Goal: Obtain resource: Obtain resource

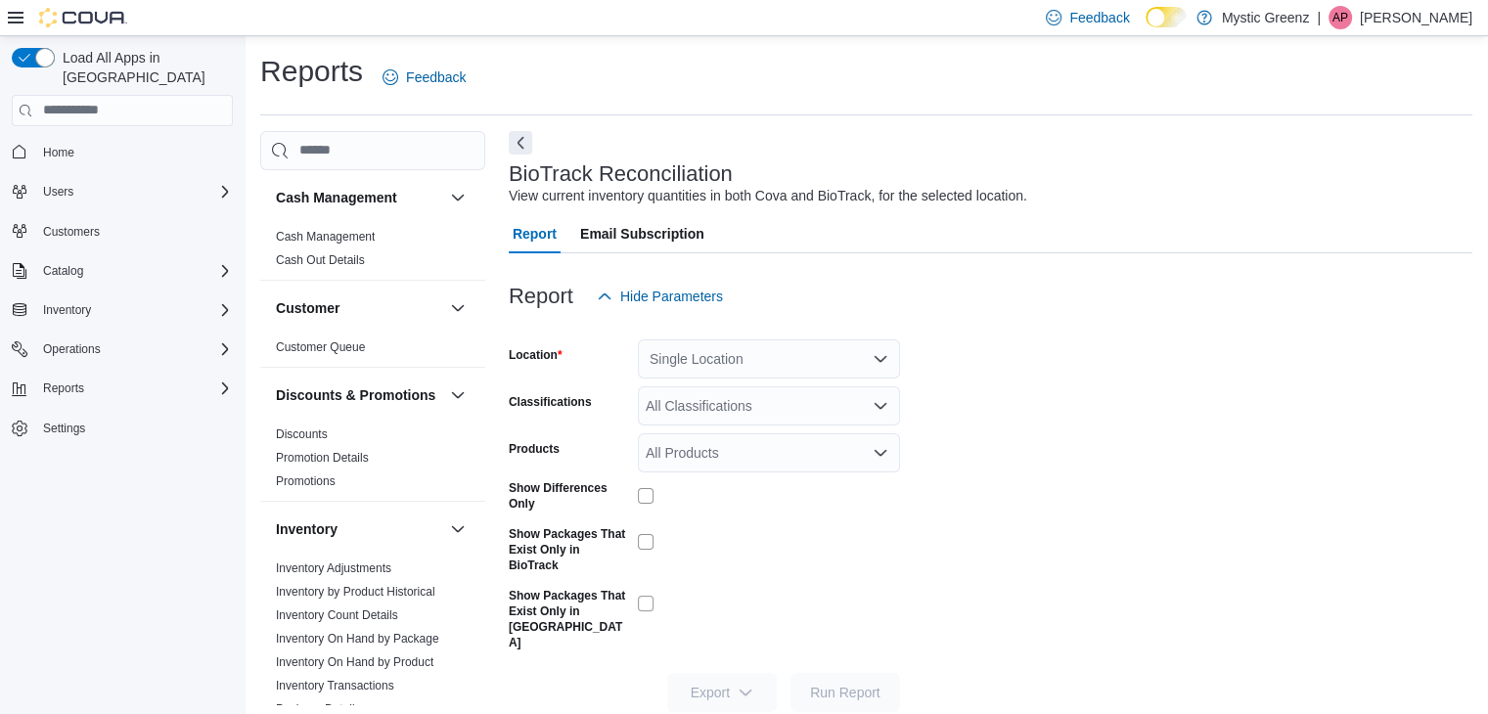
scroll to position [7, 0]
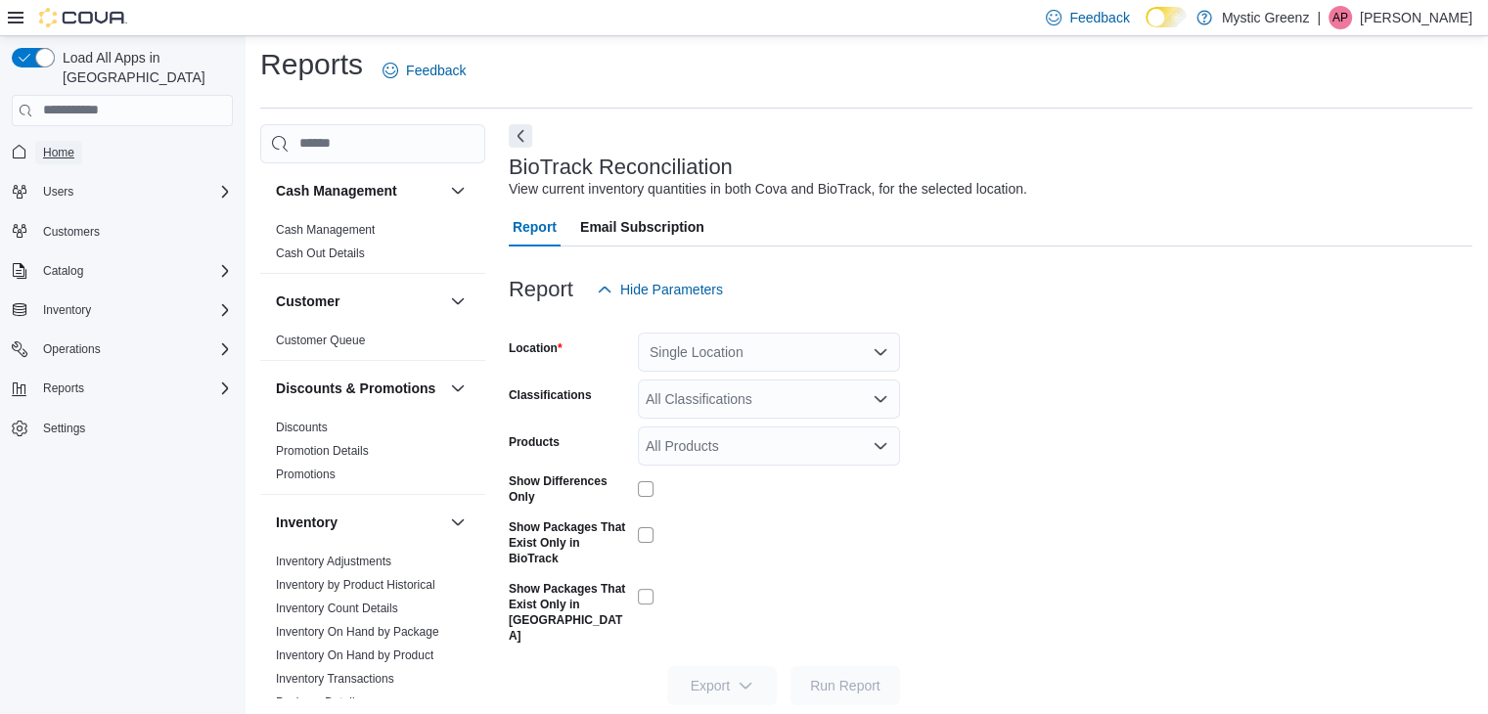
click at [47, 145] on span "Home" at bounding box center [58, 153] width 31 height 16
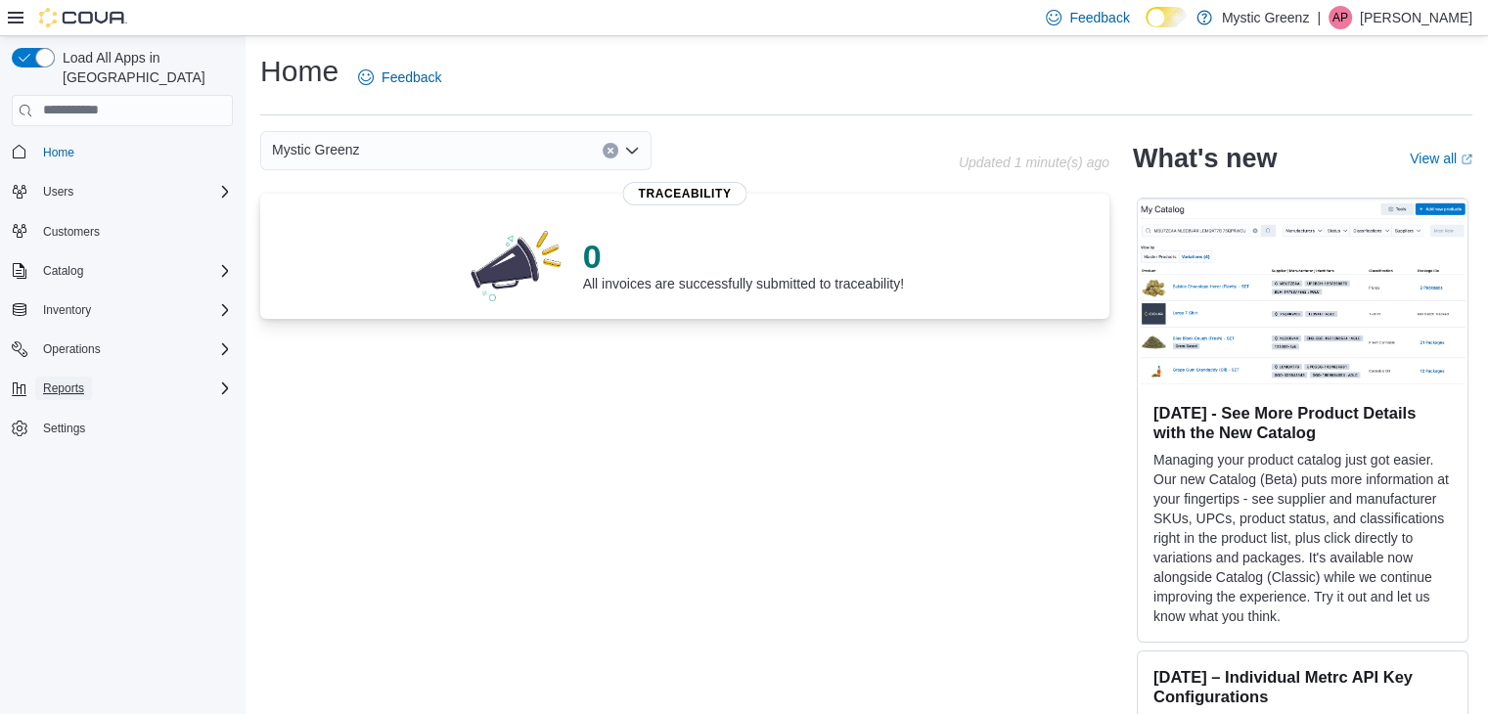
click at [74, 380] on span "Reports" at bounding box center [63, 388] width 41 height 16
click at [85, 463] on span "Metrc Reconciliation" at bounding box center [88, 471] width 106 height 16
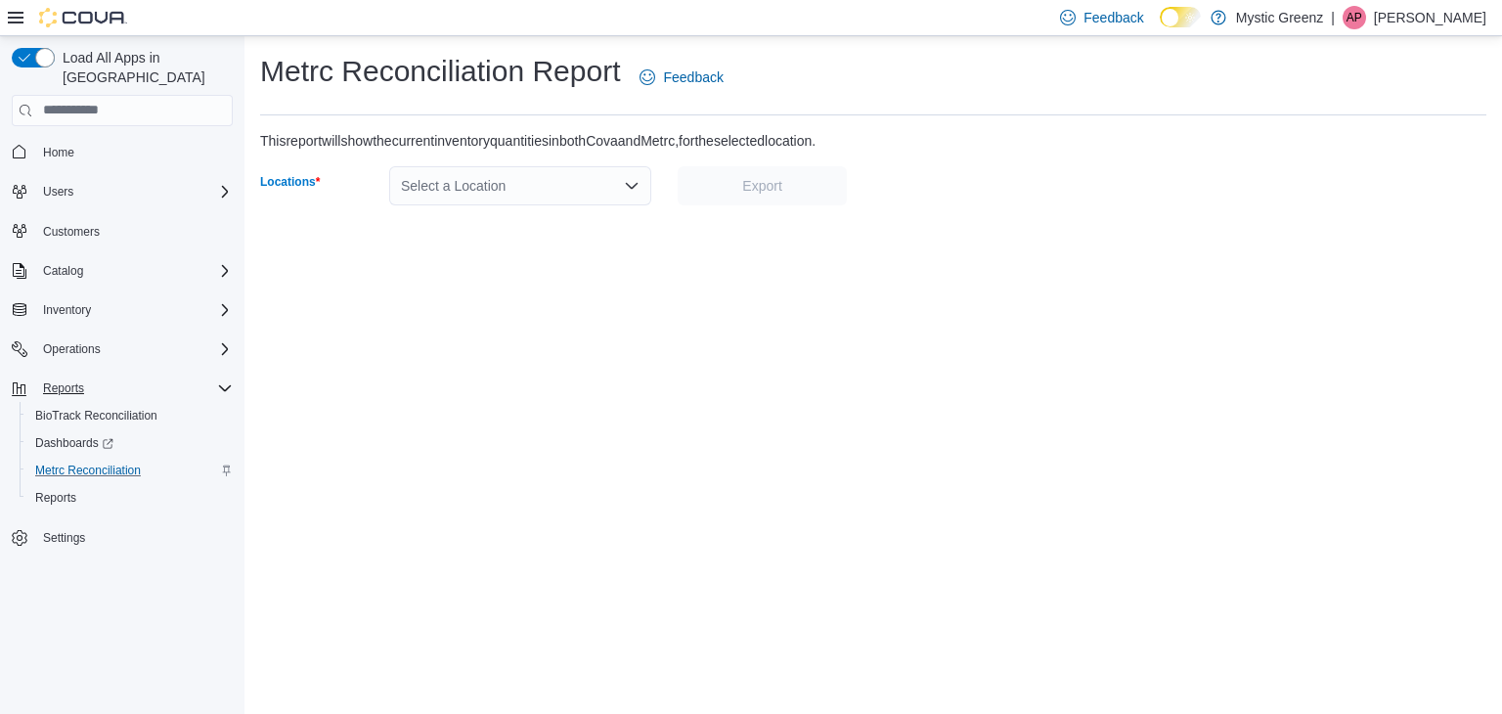
click at [634, 192] on icon "Open list of options" at bounding box center [632, 186] width 16 height 16
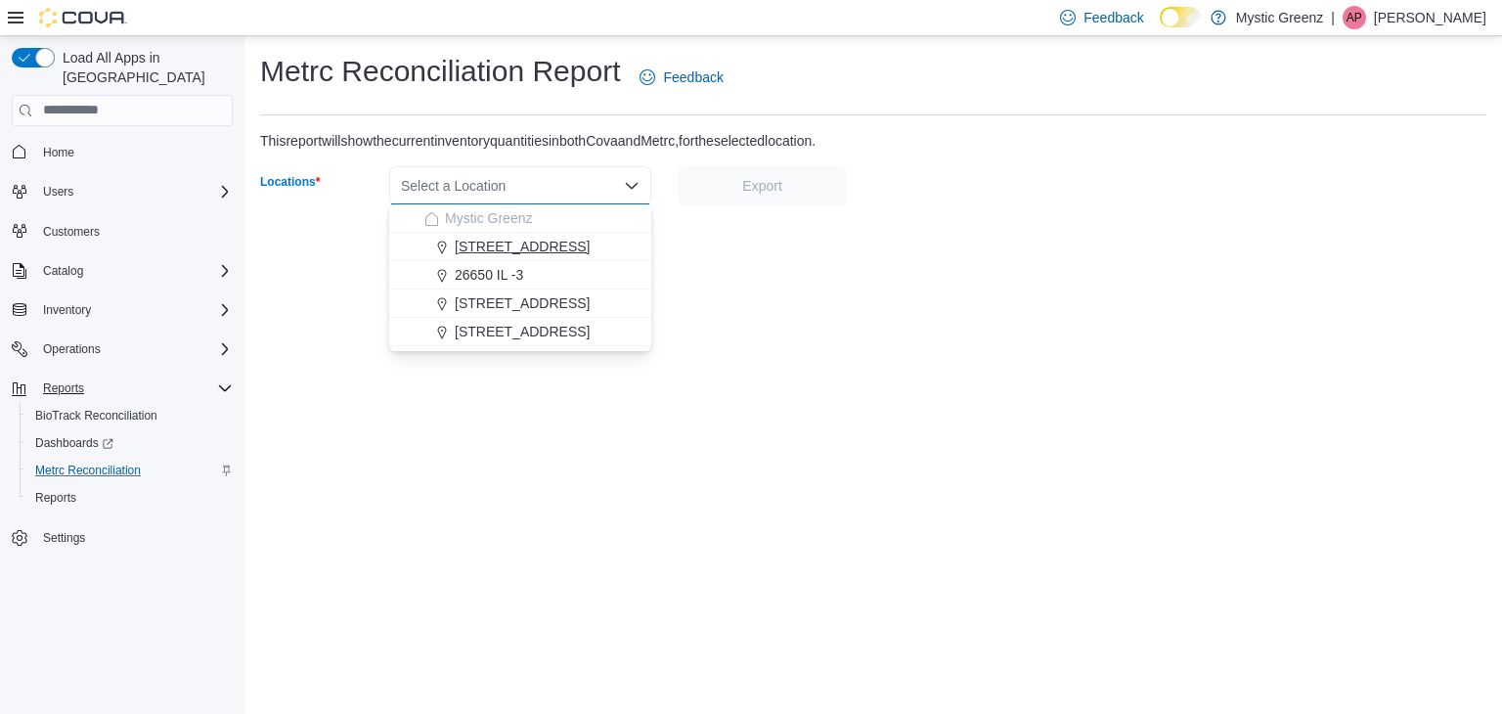
click at [514, 238] on span "[STREET_ADDRESS]" at bounding box center [522, 247] width 135 height 20
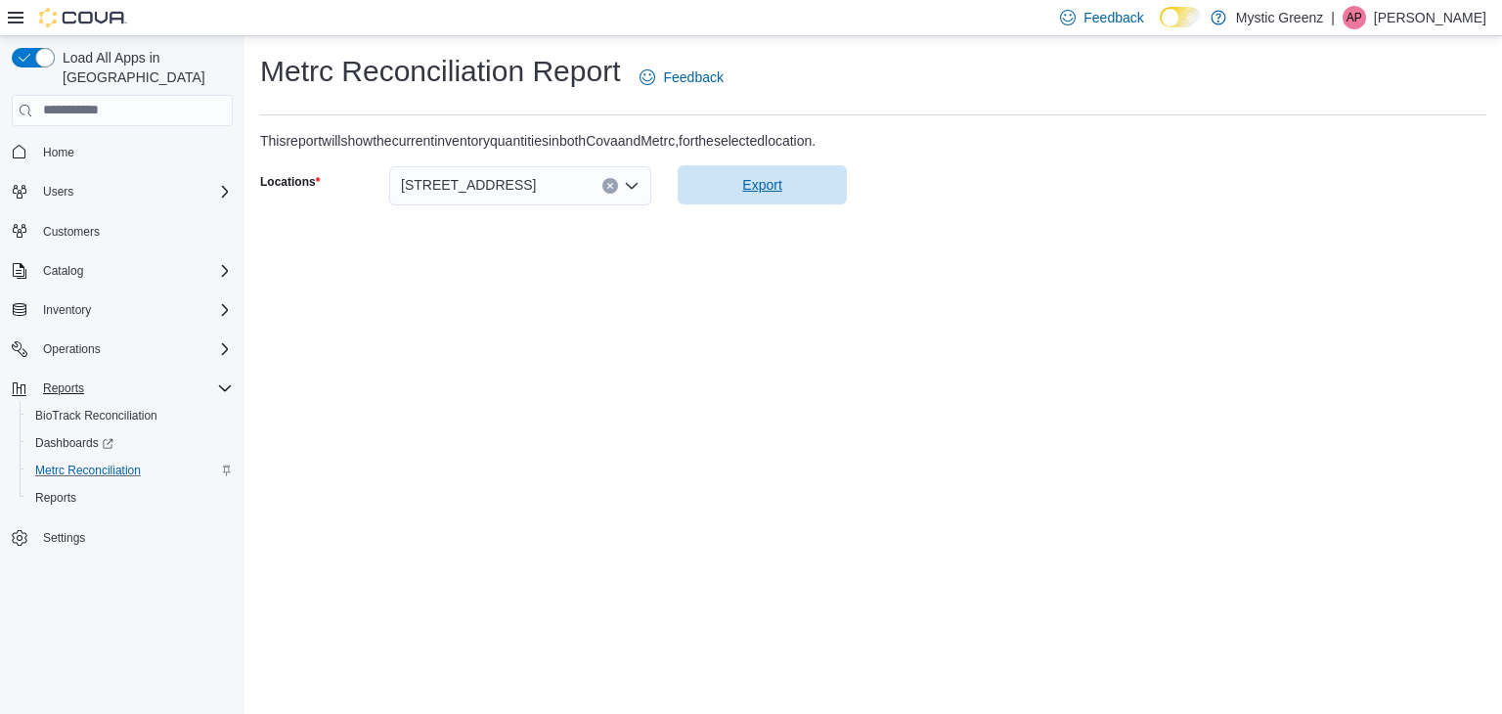
click at [738, 188] on span "Export" at bounding box center [762, 184] width 146 height 39
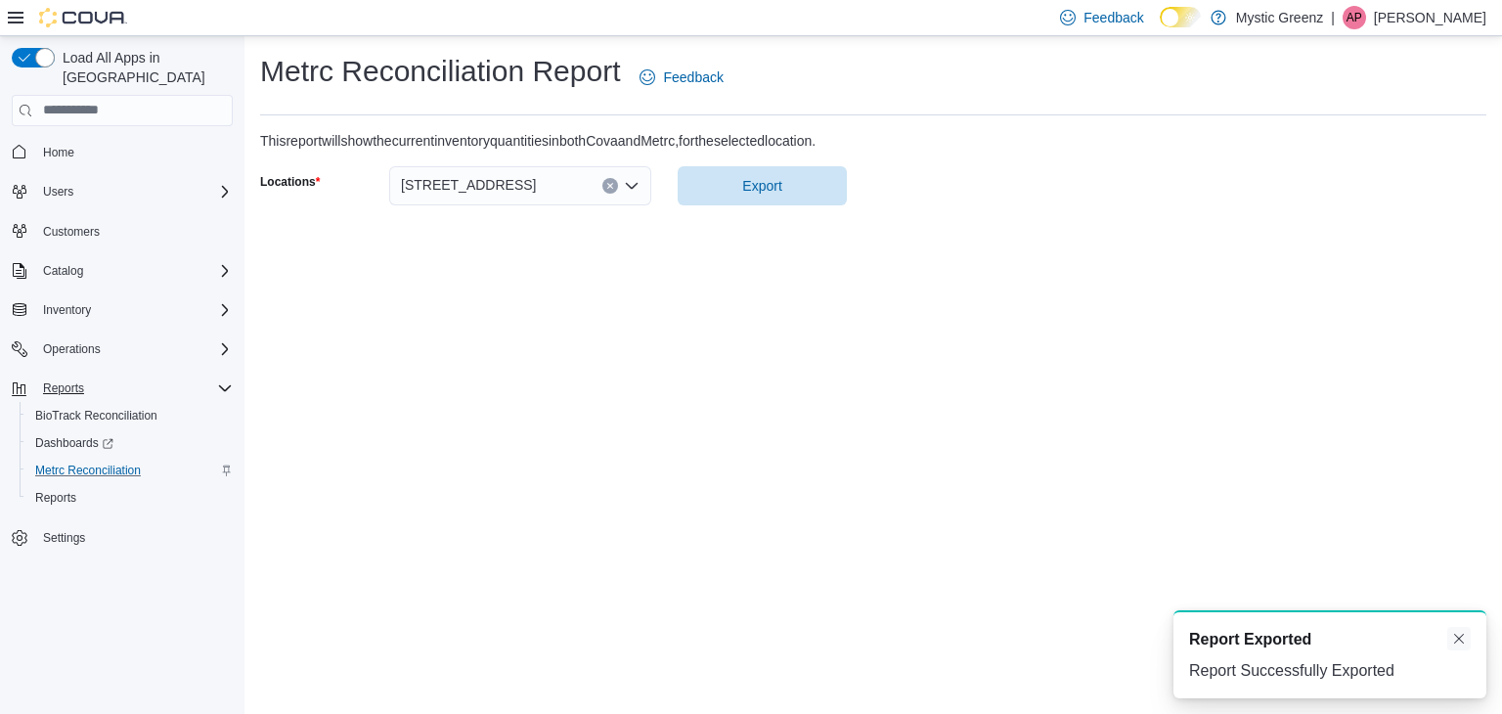
click at [1460, 642] on button "Dismiss toast" at bounding box center [1458, 638] width 23 height 23
